Goal: Task Accomplishment & Management: Manage account settings

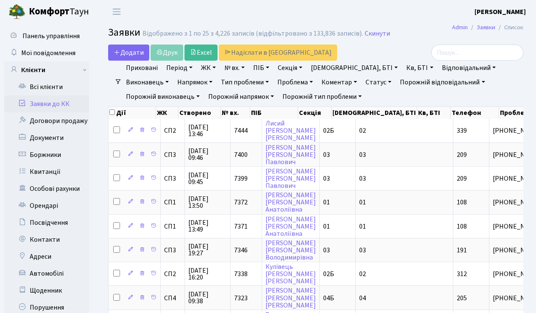
select select "25"
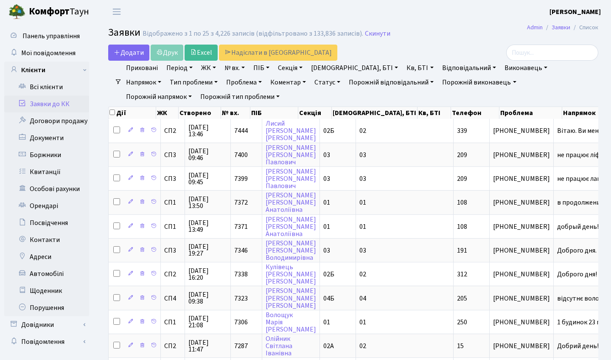
click at [311, 86] on link "Статус" at bounding box center [327, 82] width 33 height 14
click at [311, 82] on link "Статус" at bounding box center [327, 82] width 33 height 14
click at [311, 133] on link "Не виконано" at bounding box center [344, 133] width 67 height 13
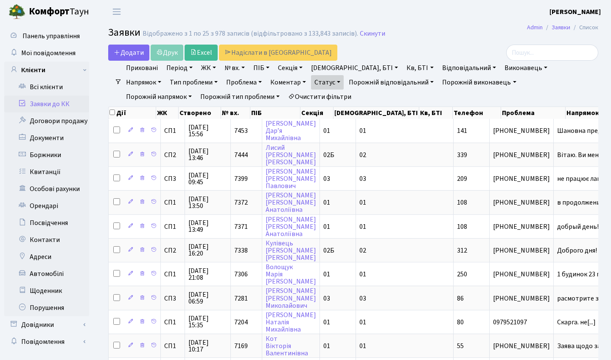
click at [536, 92] on nav "Фільтри Приховані Період 29.08.2025 - 29.08.2025 ЖК СП1, Столичне шосе, 1 СП2, …" at bounding box center [353, 82] width 490 height 43
drag, startPoint x: 594, startPoint y: 92, endPoint x: 577, endPoint y: 90, distance: 17.0
click at [536, 92] on nav "Фільтри Приховані Період 29.08.2025 - 29.08.2025 ЖК СП1, Столичне шосе, 1 СП2, …" at bounding box center [353, 82] width 490 height 43
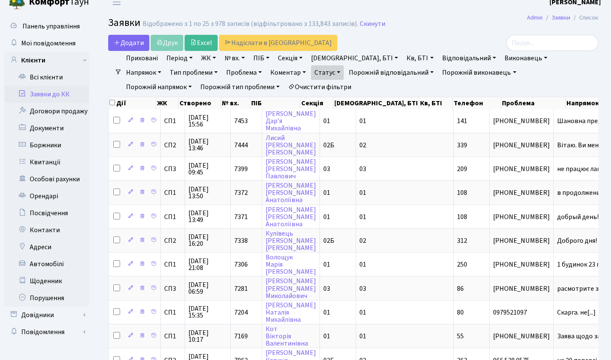
scroll to position [10, 0]
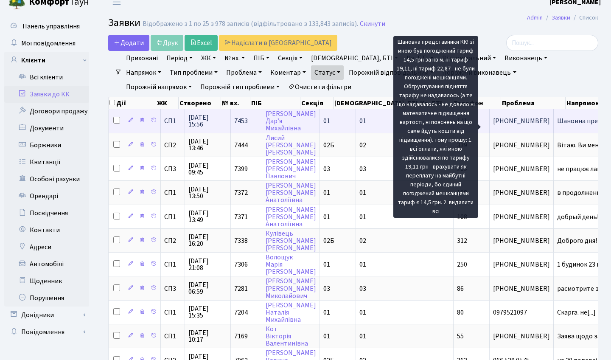
click at [536, 126] on span "Шановна предста[...]" at bounding box center [588, 120] width 63 height 9
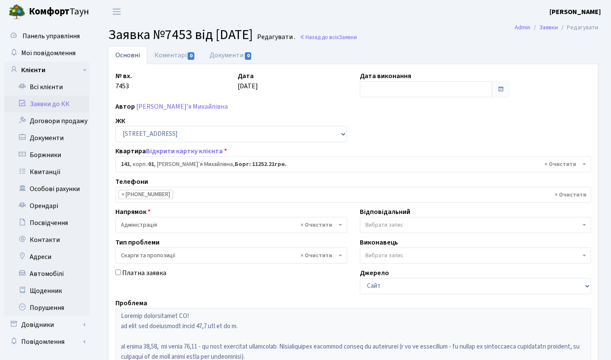
select select "20066"
select select "55"
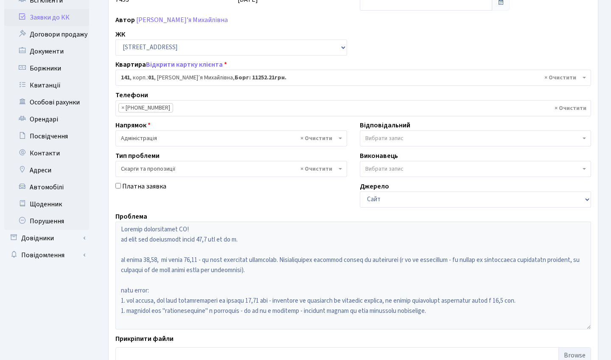
scroll to position [91, 0]
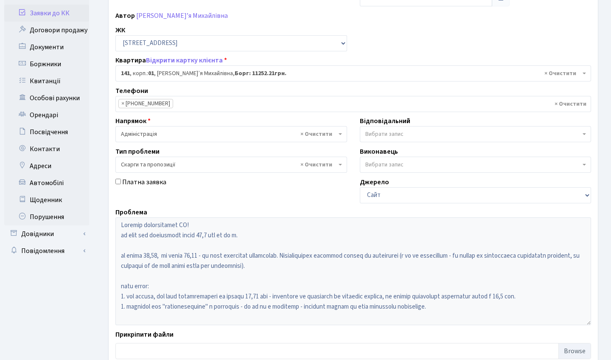
click at [64, 12] on link "Заявки до КК" at bounding box center [46, 13] width 85 height 17
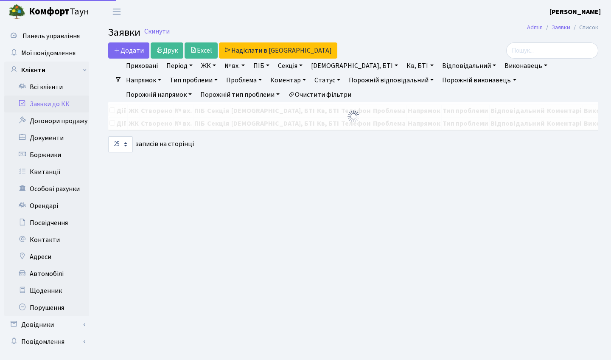
select select "25"
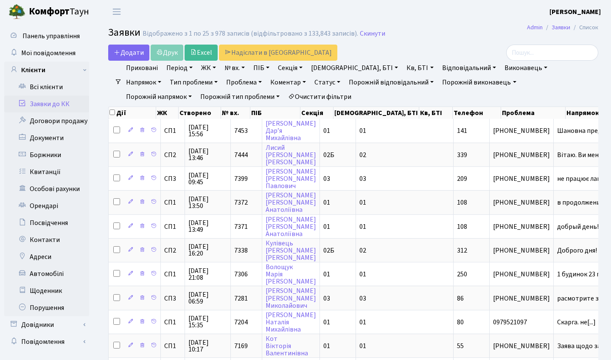
click at [311, 78] on link "Статус" at bounding box center [327, 82] width 33 height 14
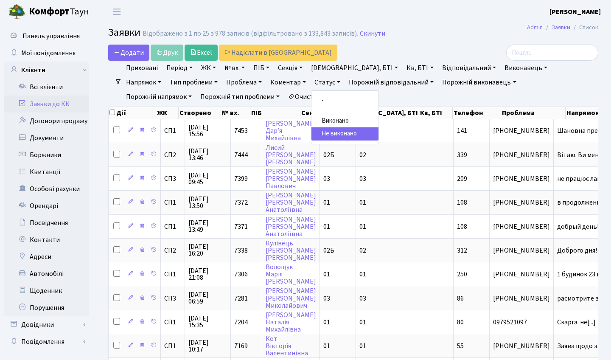
click at [311, 135] on link "Не виконано" at bounding box center [344, 133] width 67 height 13
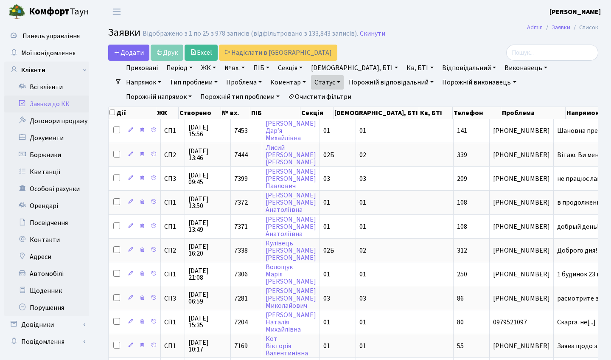
click at [190, 69] on link "Період" at bounding box center [179, 68] width 33 height 14
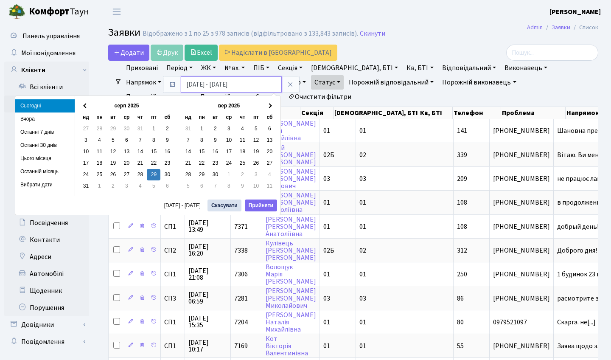
click at [199, 83] on input "[DATE] - [DATE]" at bounding box center [231, 84] width 101 height 16
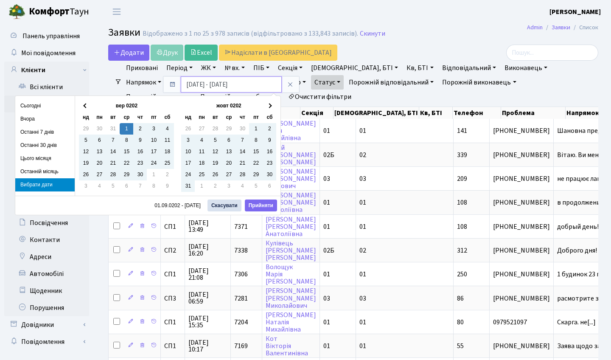
type input "[DATE] - [DATE]"
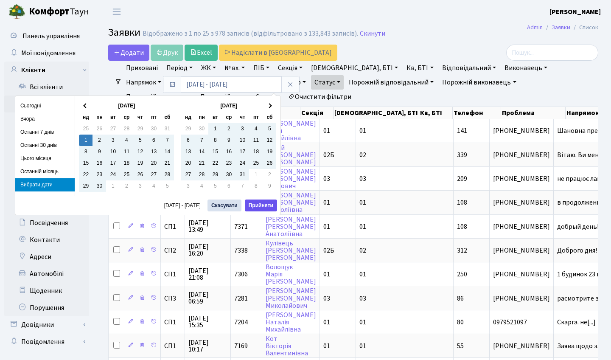
click at [256, 207] on button "Прийняти" at bounding box center [261, 205] width 32 height 12
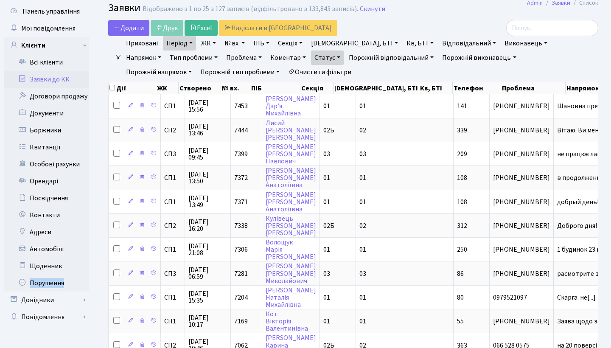
scroll to position [25, 0]
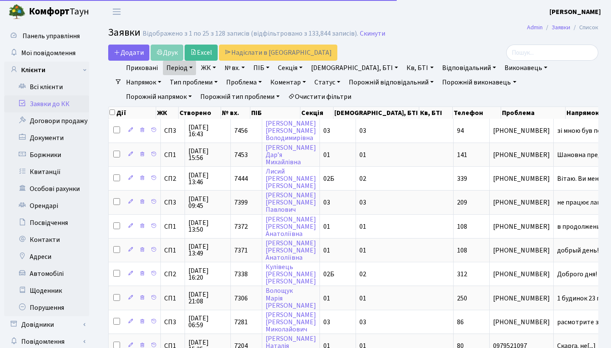
select select "25"
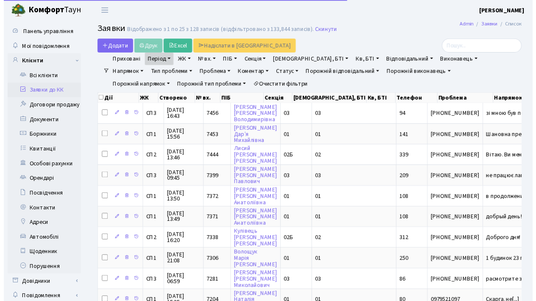
scroll to position [25, 0]
